Goal: Task Accomplishment & Management: Manage account settings

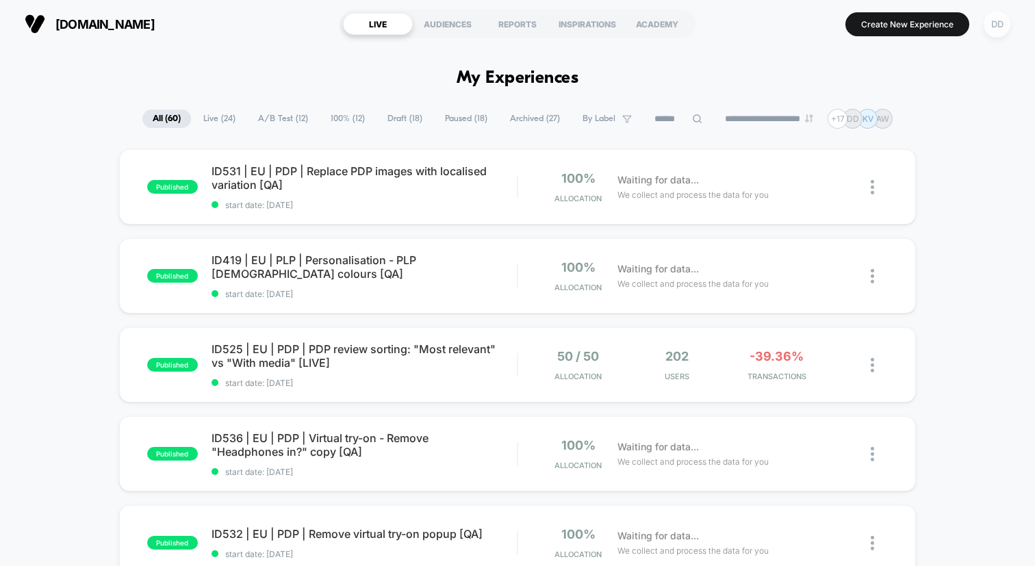
click at [1001, 22] on div "DD" at bounding box center [997, 24] width 27 height 27
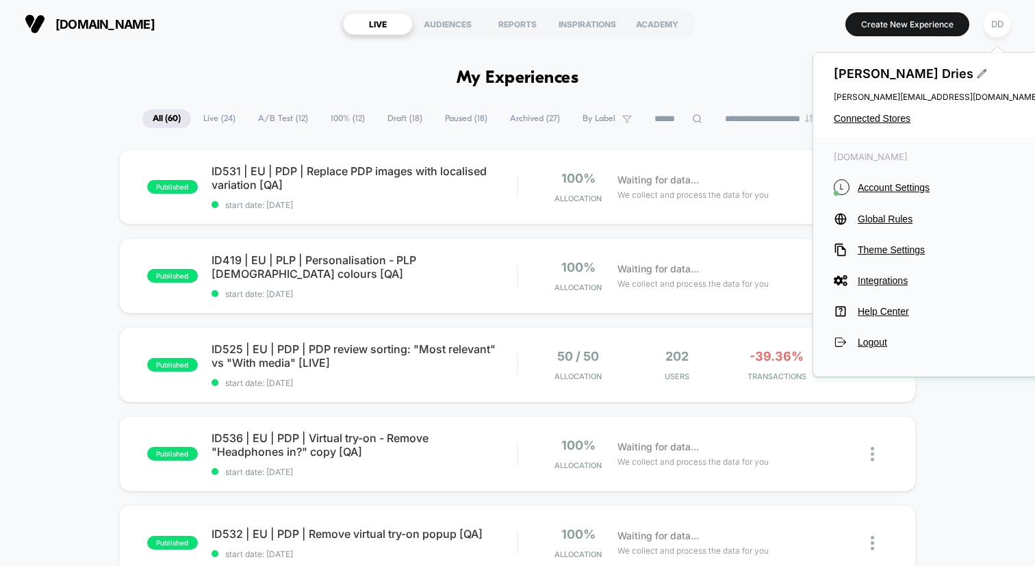
click at [101, 23] on span "[DOMAIN_NAME]" at bounding box center [104, 24] width 99 height 14
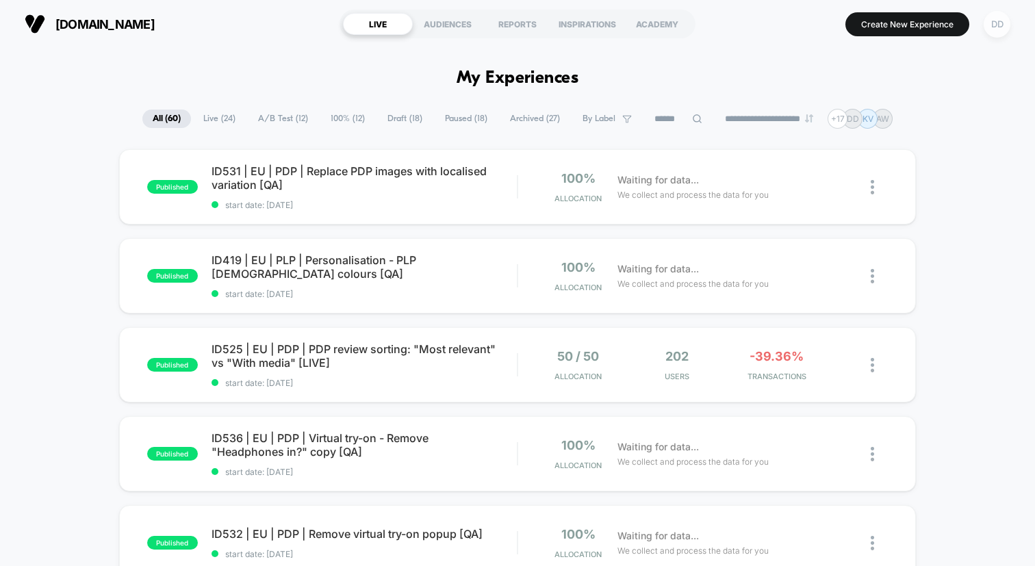
click at [1002, 27] on div "DD" at bounding box center [997, 24] width 27 height 27
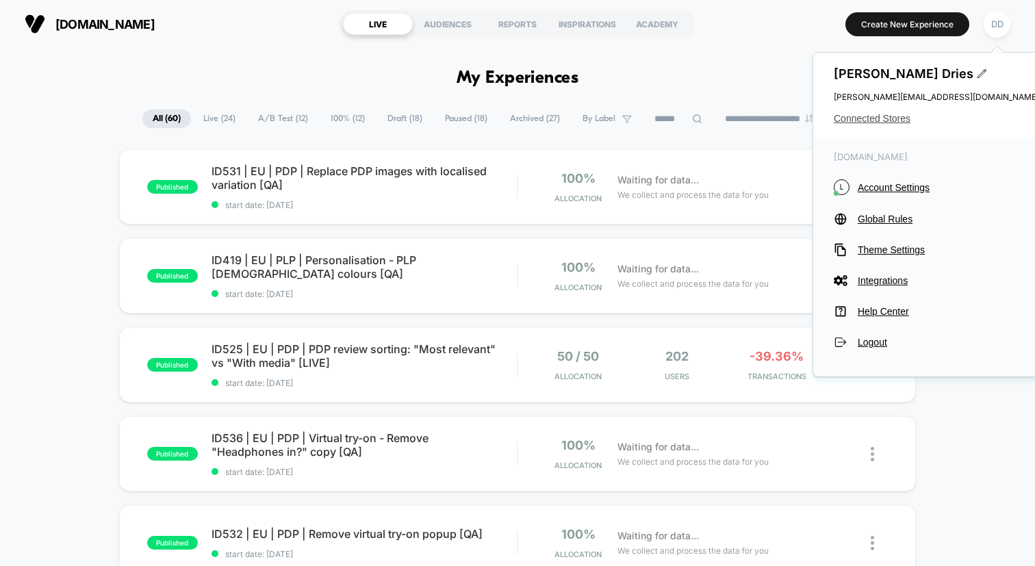
click at [871, 116] on span "Connected Stores" at bounding box center [936, 118] width 205 height 11
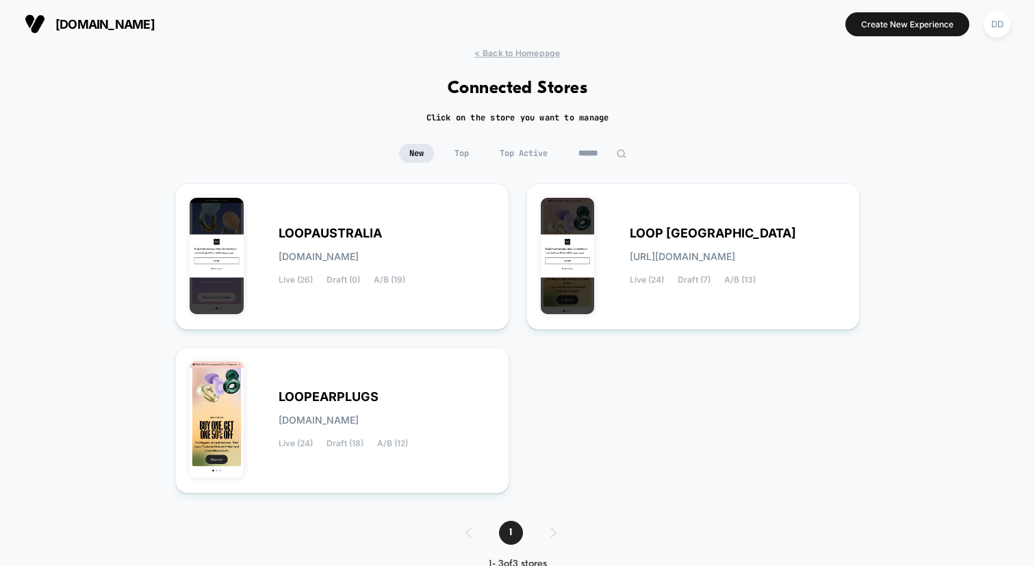
scroll to position [38, 0]
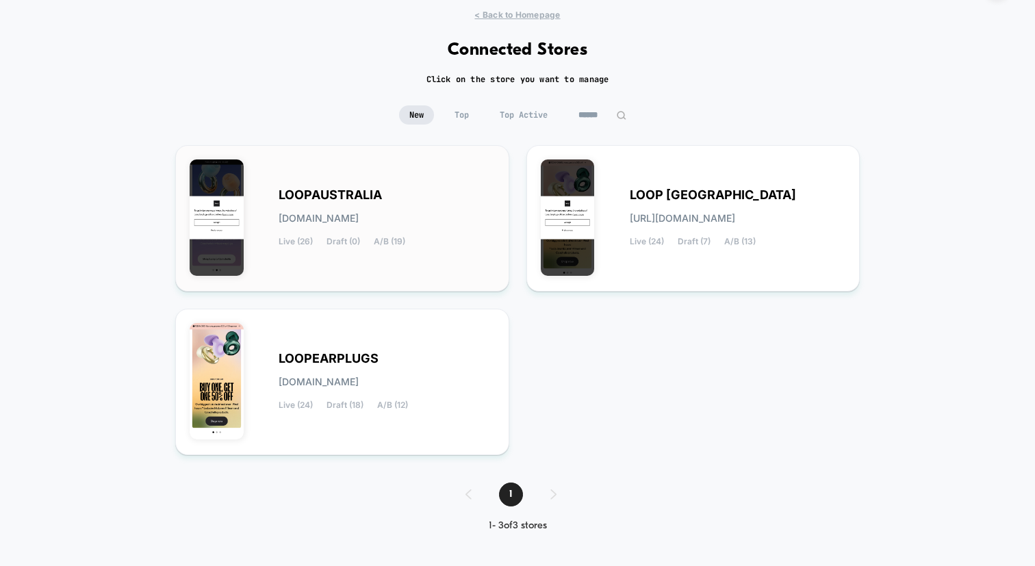
click at [364, 208] on div "LOOPAUSTRALIA [DOMAIN_NAME] Live (26) Draft (0) A/B (19)" at bounding box center [387, 218] width 216 height 56
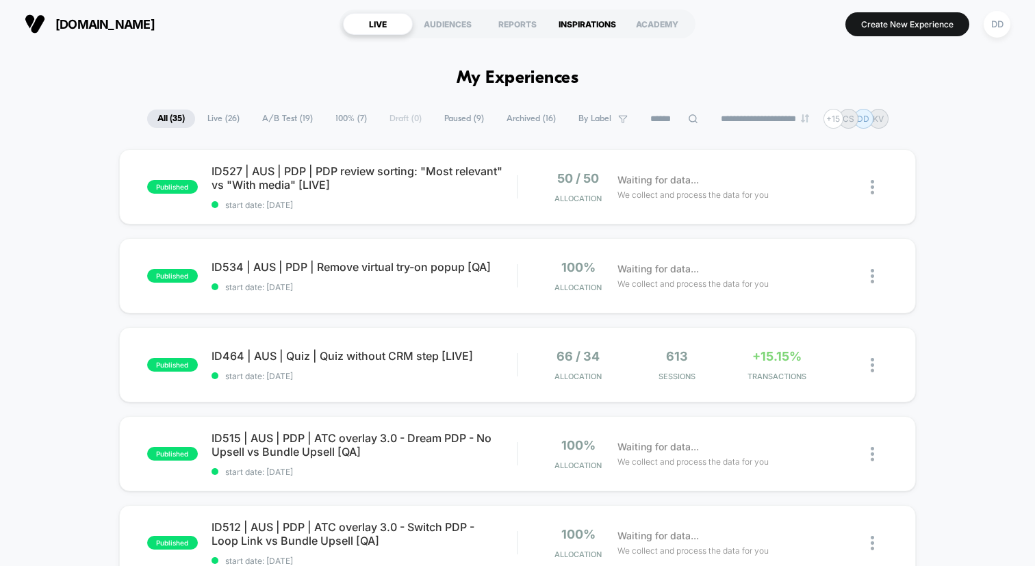
click at [585, 24] on div "INSPIRATIONS" at bounding box center [587, 24] width 70 height 22
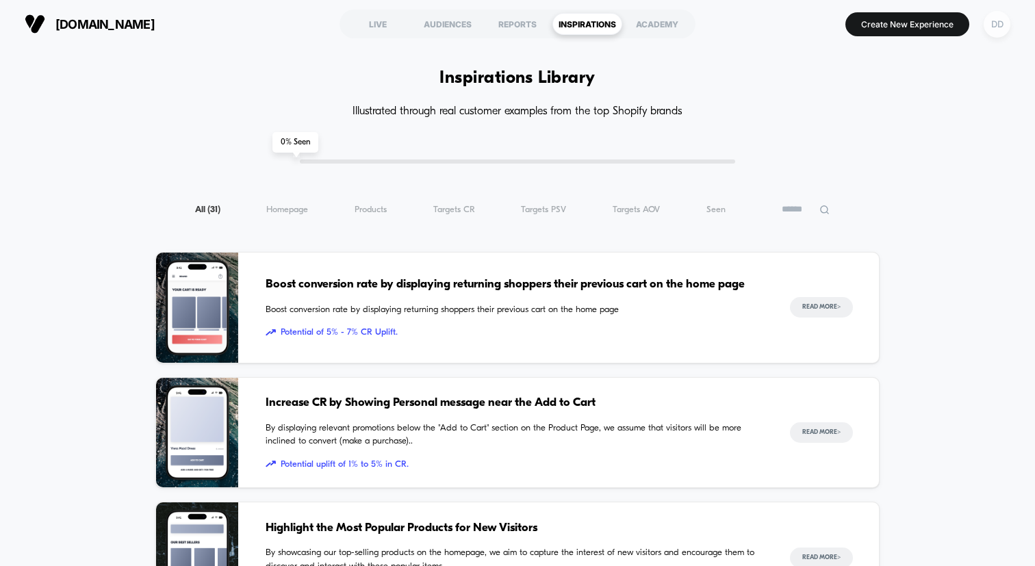
click at [1007, 27] on div "DD" at bounding box center [997, 24] width 27 height 27
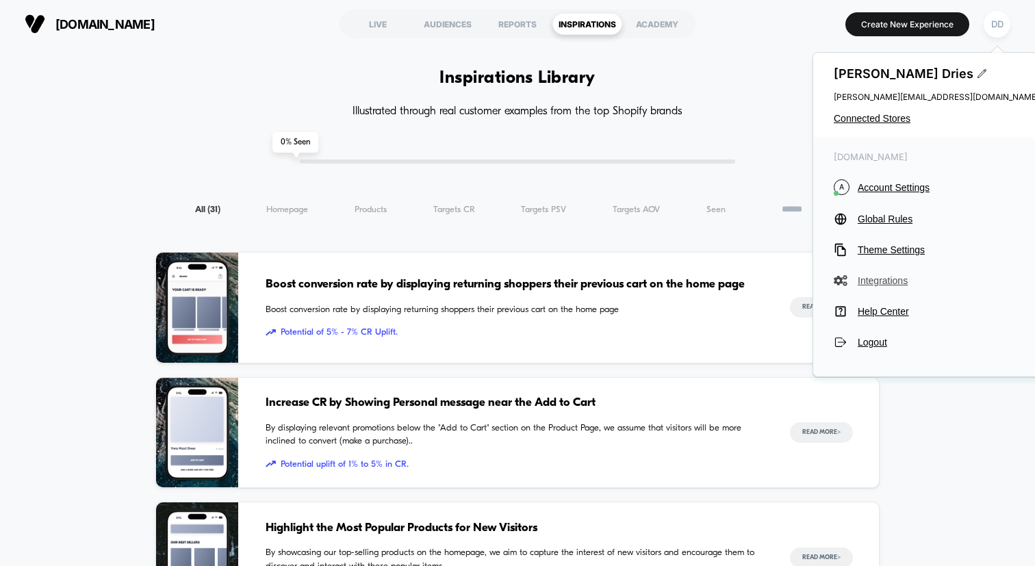
click at [886, 279] on span "Integrations" at bounding box center [948, 280] width 181 height 11
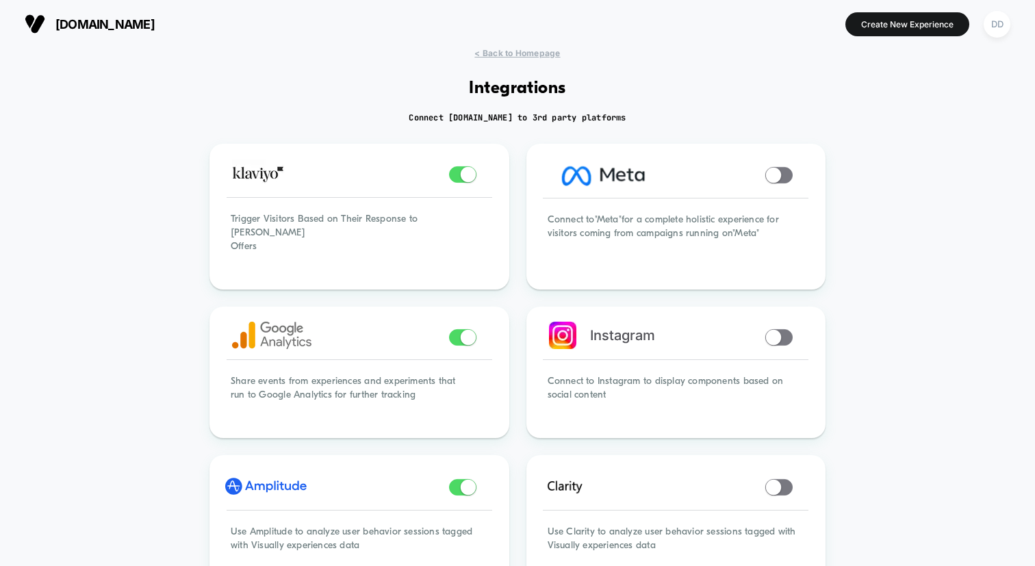
click at [1008, 33] on button "DD" at bounding box center [997, 24] width 35 height 28
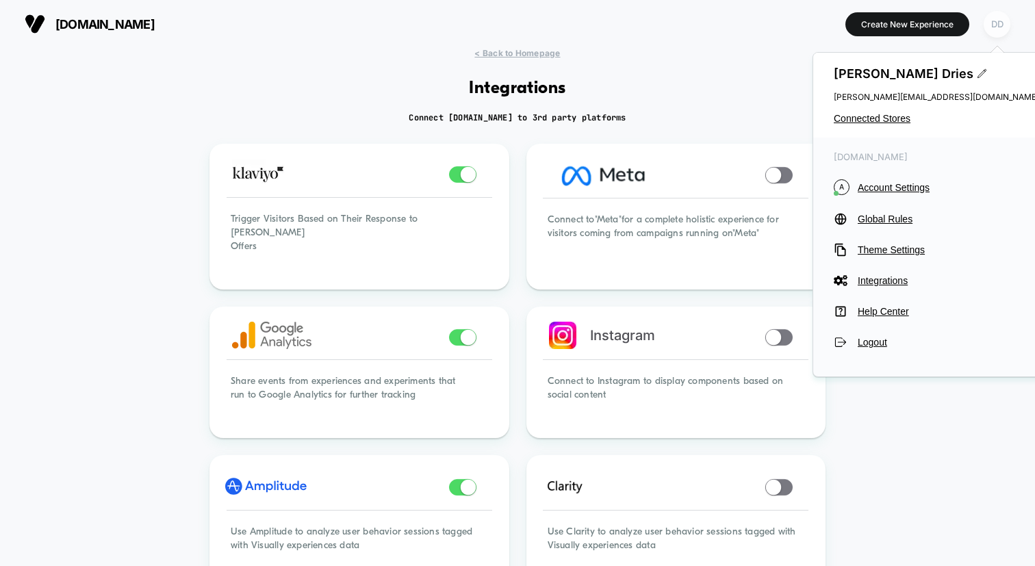
click at [1001, 29] on div "DD" at bounding box center [997, 24] width 27 height 27
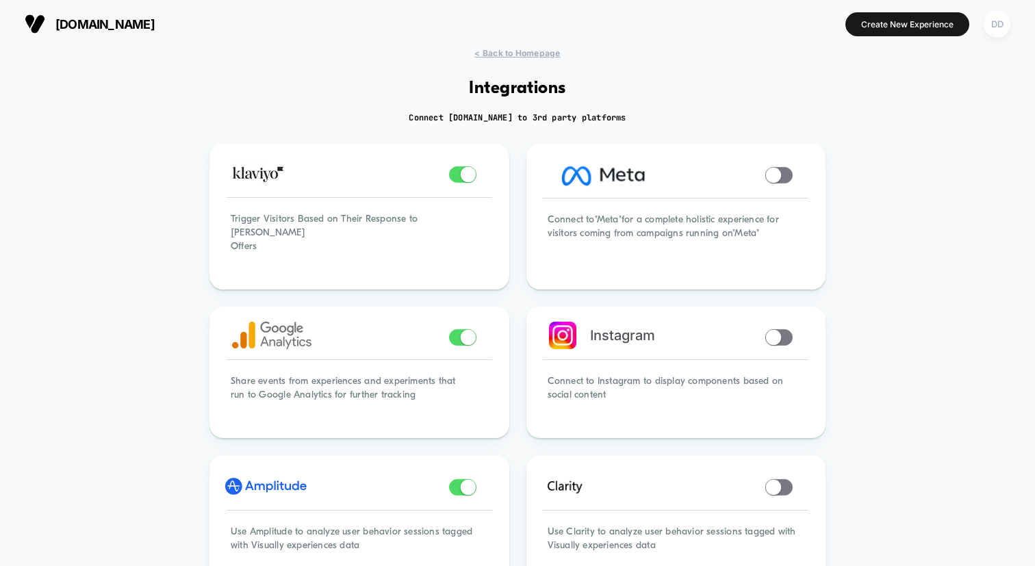
click at [1001, 29] on div "DD" at bounding box center [997, 24] width 27 height 27
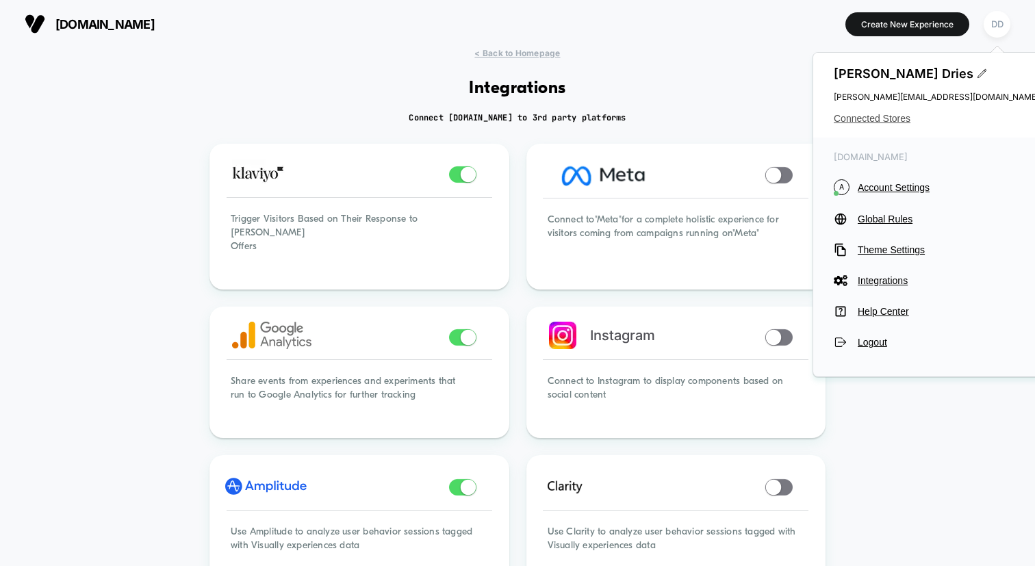
click at [880, 117] on span "Connected Stores" at bounding box center [936, 118] width 205 height 11
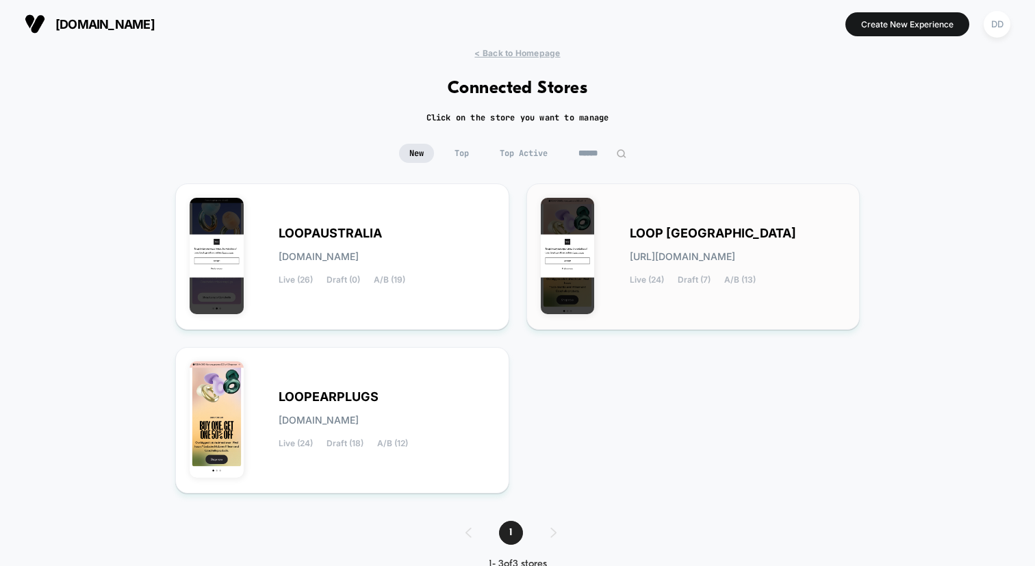
click at [697, 218] on div "LOOP [GEOGRAPHIC_DATA] [URL][DOMAIN_NAME] Live (24) Draft (7) A/B (13)" at bounding box center [693, 257] width 305 height 118
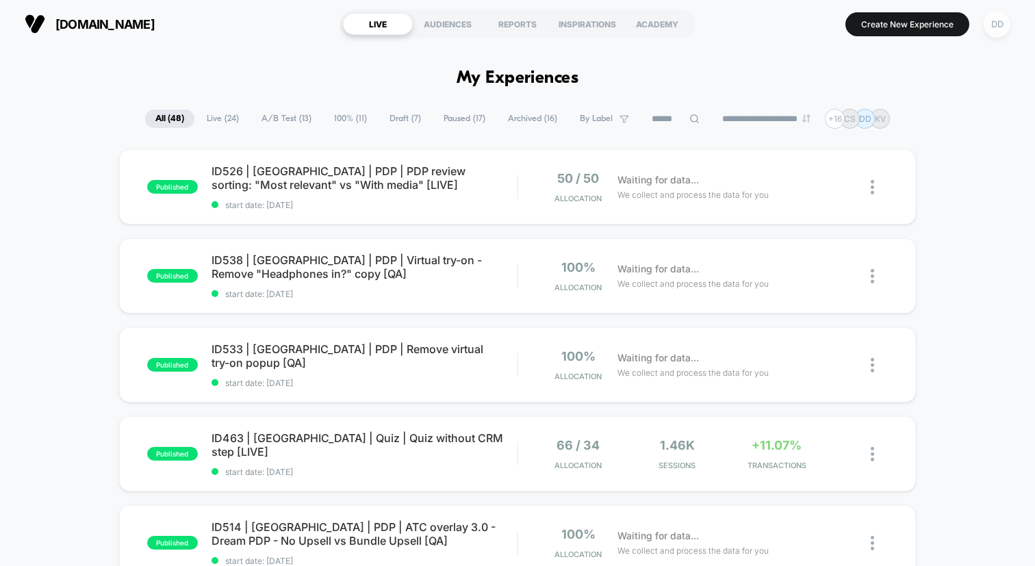
click at [989, 24] on div "DD" at bounding box center [997, 24] width 27 height 27
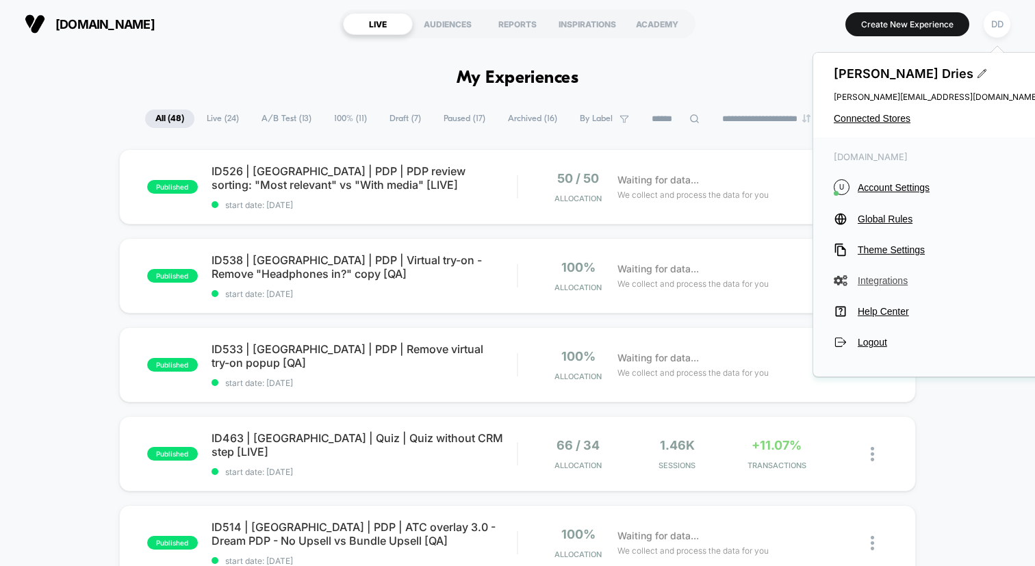
click at [884, 281] on span "Integrations" at bounding box center [948, 280] width 181 height 11
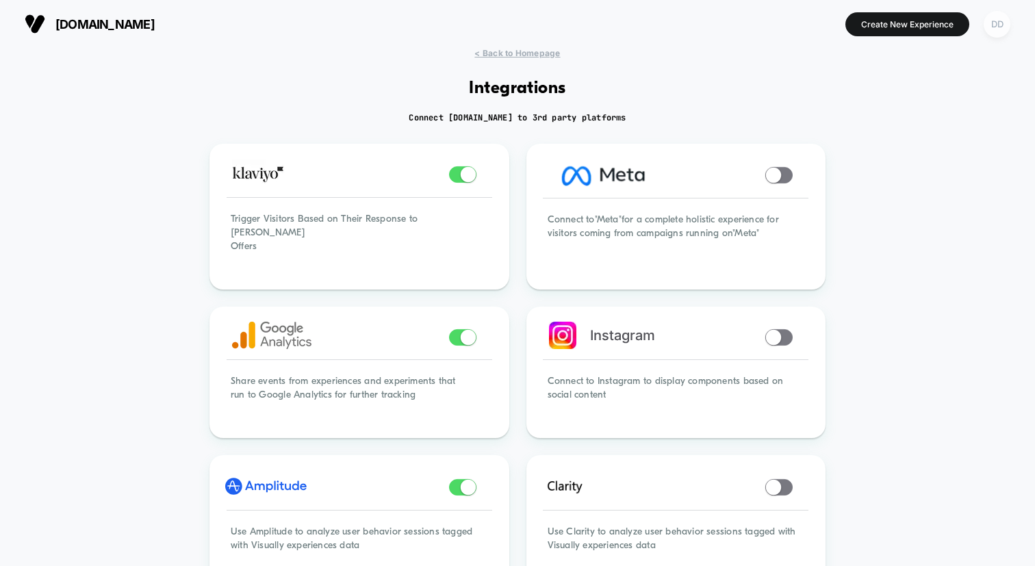
click at [993, 21] on div "DD" at bounding box center [997, 24] width 27 height 27
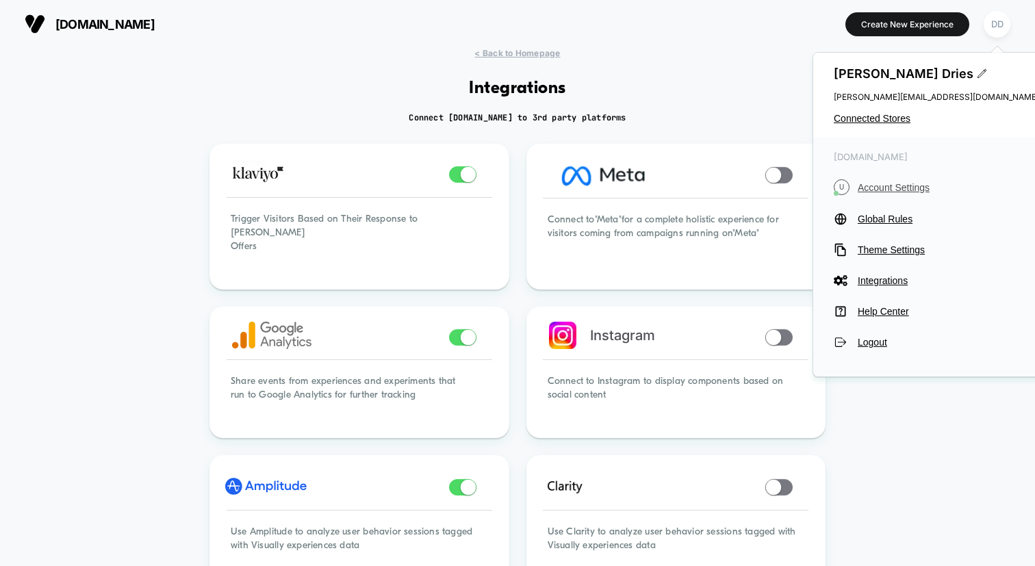
click at [919, 192] on span "Account Settings" at bounding box center [948, 187] width 181 height 11
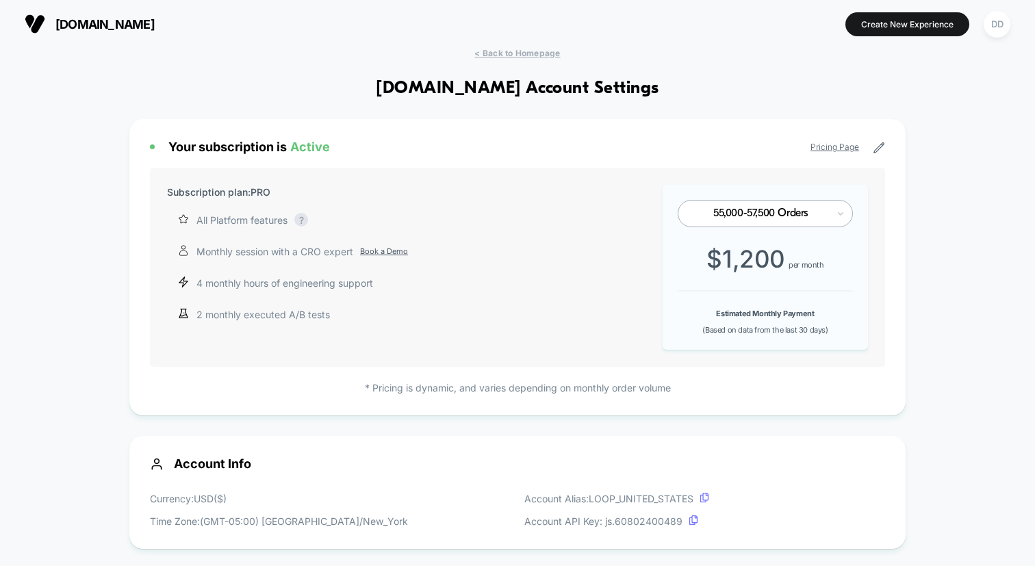
click at [37, 21] on img at bounding box center [35, 24] width 21 height 21
